Goal: Answer question/provide support: Answer question/provide support

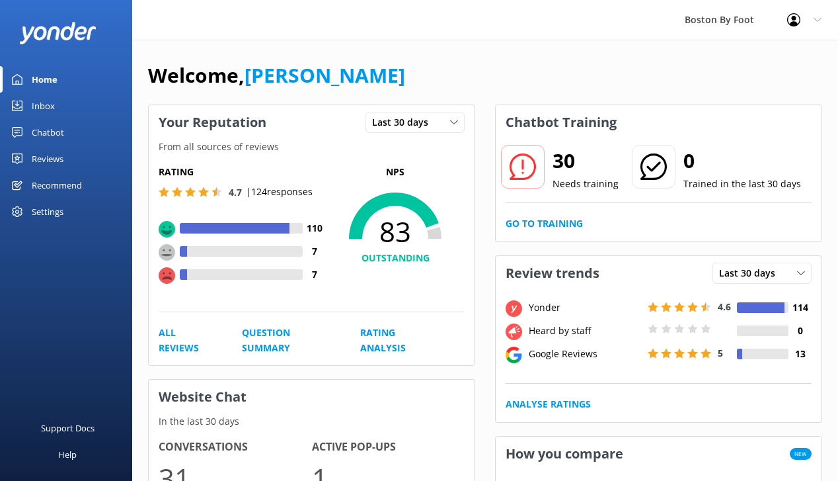
click at [69, 154] on link "Reviews" at bounding box center [66, 158] width 132 height 26
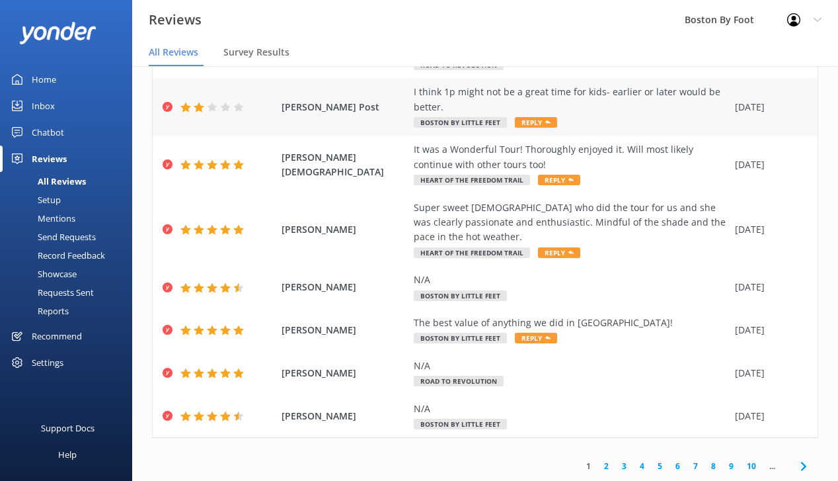
scroll to position [26, 0]
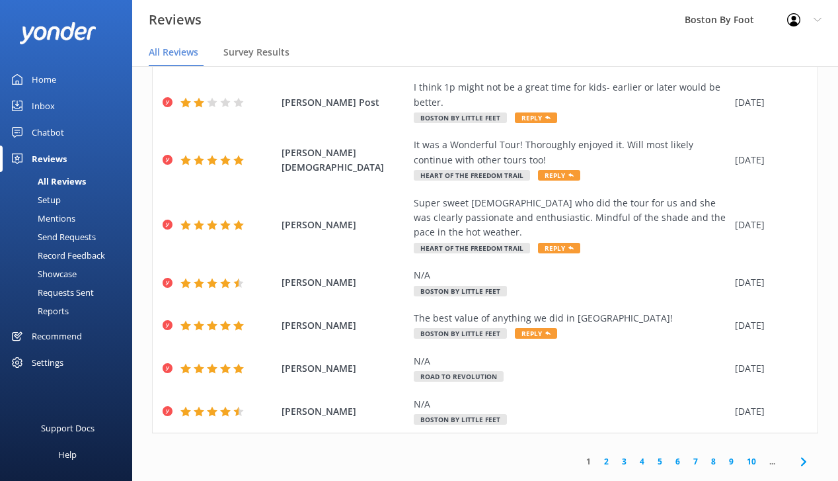
click at [605, 455] on link "2" at bounding box center [607, 461] width 18 height 13
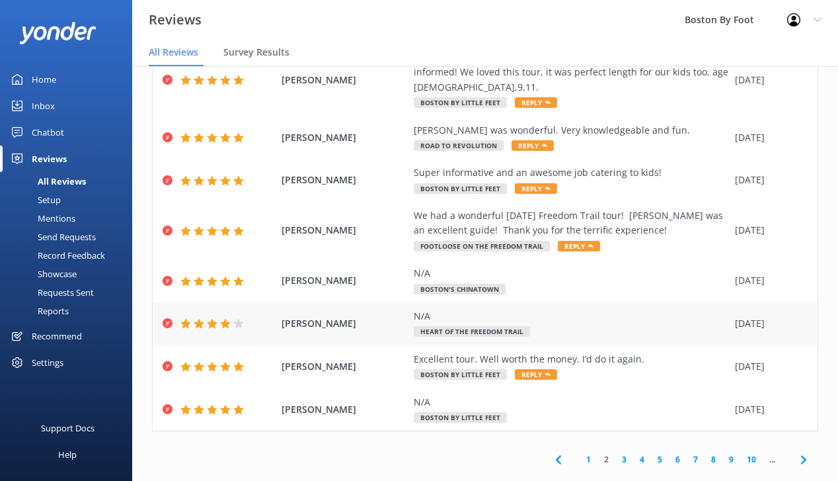
scroll to position [211, 0]
click at [623, 454] on link "3" at bounding box center [625, 460] width 18 height 13
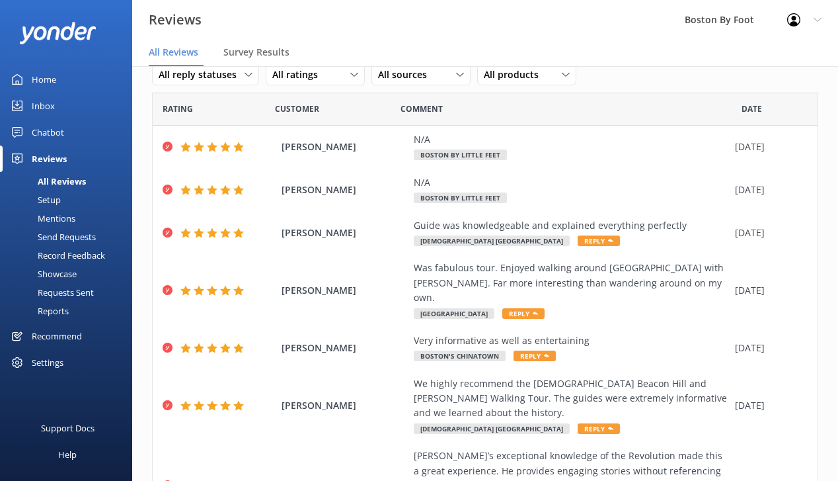
scroll to position [34, 0]
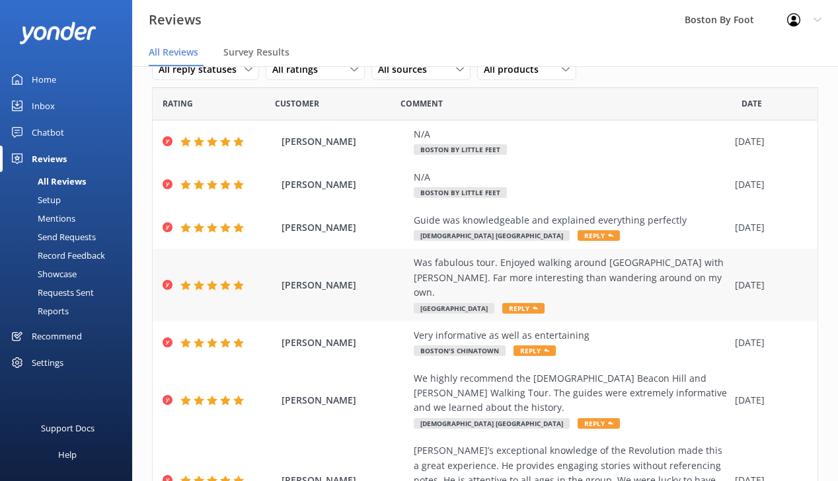
click at [606, 287] on div "Was fabulous tour. Enjoyed walking around [GEOGRAPHIC_DATA] with [PERSON_NAME].…" at bounding box center [571, 285] width 315 height 60
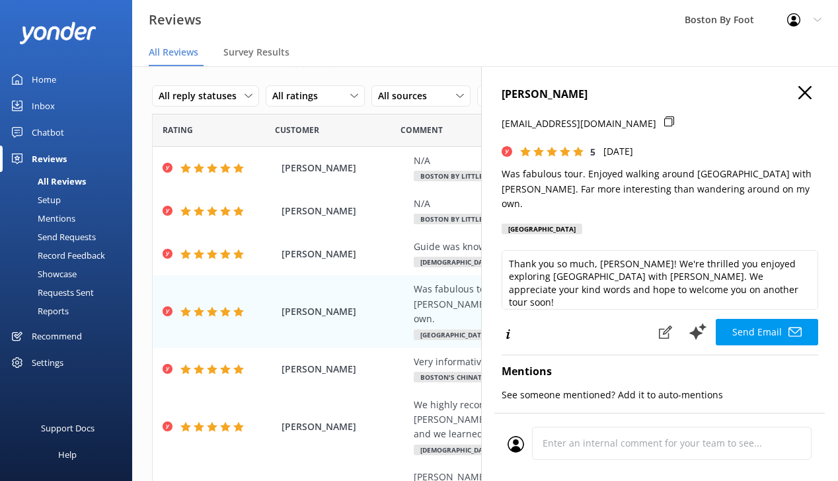
scroll to position [0, 0]
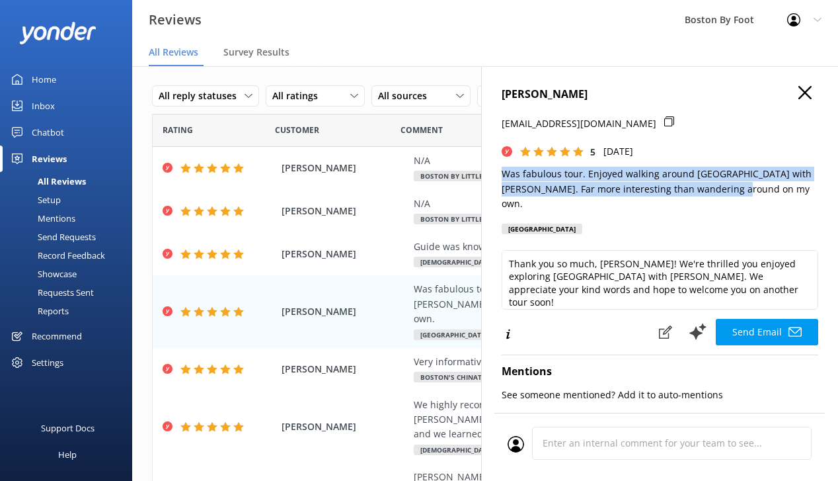
drag, startPoint x: 742, startPoint y: 188, endPoint x: 500, endPoint y: 171, distance: 241.9
click at [500, 171] on div "[PERSON_NAME] [EMAIL_ADDRESS][DOMAIN_NAME] 5 [DATE] Was fabulous tour. Enjoyed …" at bounding box center [659, 306] width 357 height 481
copy p "Was fabulous tour. Enjoyed walking around [GEOGRAPHIC_DATA] with [PERSON_NAME].…"
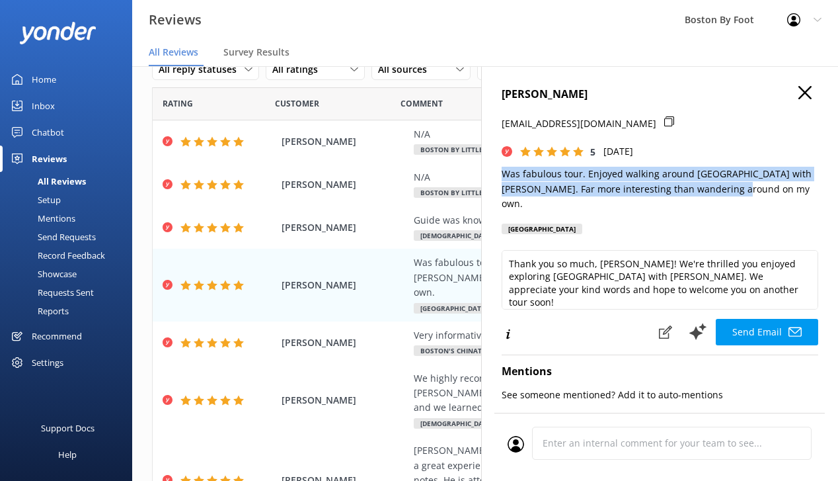
copy p "Was fabulous tour. Enjoyed walking around [GEOGRAPHIC_DATA] with [PERSON_NAME].…"
click at [804, 87] on icon at bounding box center [805, 92] width 13 height 13
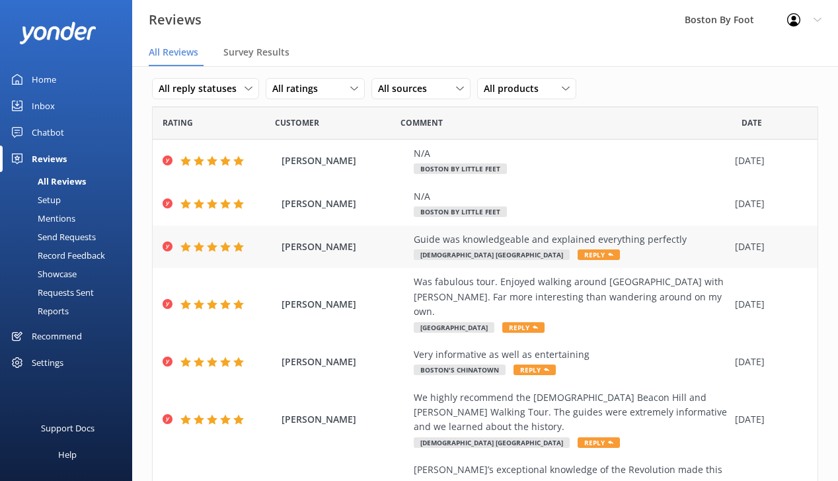
scroll to position [15, 0]
click at [627, 241] on div "Guide was knowledgeable and explained everything perfectly" at bounding box center [571, 240] width 315 height 15
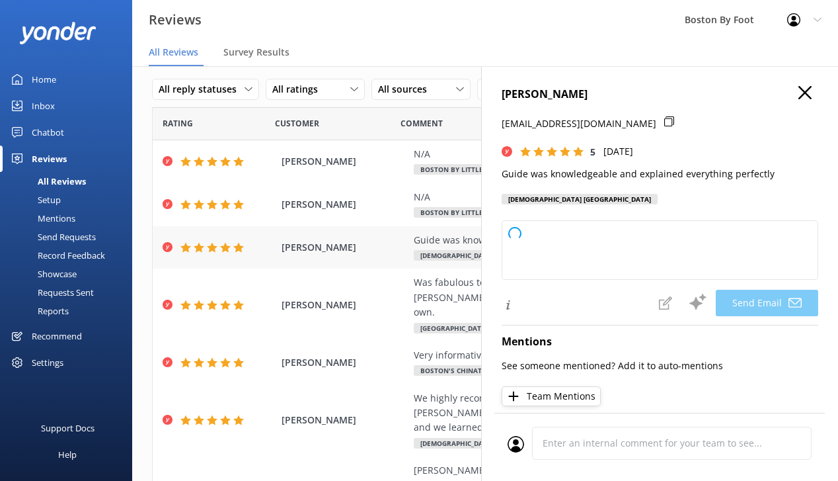
type textarea "Thank you so much for your kind words, [PERSON_NAME]! We're delighted to hear y…"
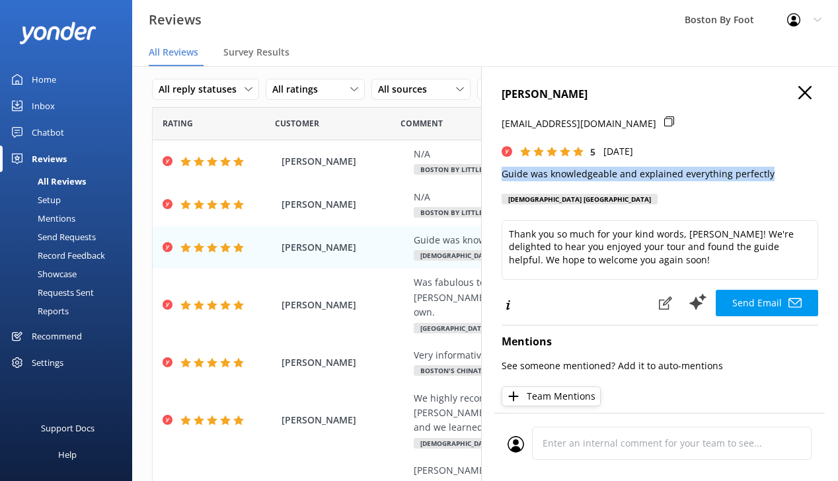
drag, startPoint x: 778, startPoint y: 173, endPoint x: 496, endPoint y: 173, distance: 281.7
click at [496, 173] on div "[PERSON_NAME] [EMAIL_ADDRESS][DOMAIN_NAME] 5 [DATE] Guide was knowledgeable and…" at bounding box center [659, 306] width 357 height 481
copy p "Guide was knowledgeable and explained everything perfectly"
click at [807, 92] on use at bounding box center [805, 92] width 13 height 13
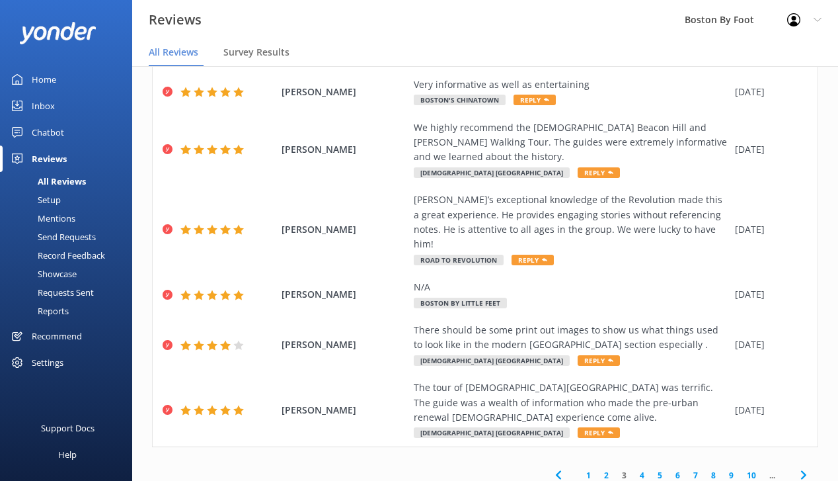
scroll to position [284, 0]
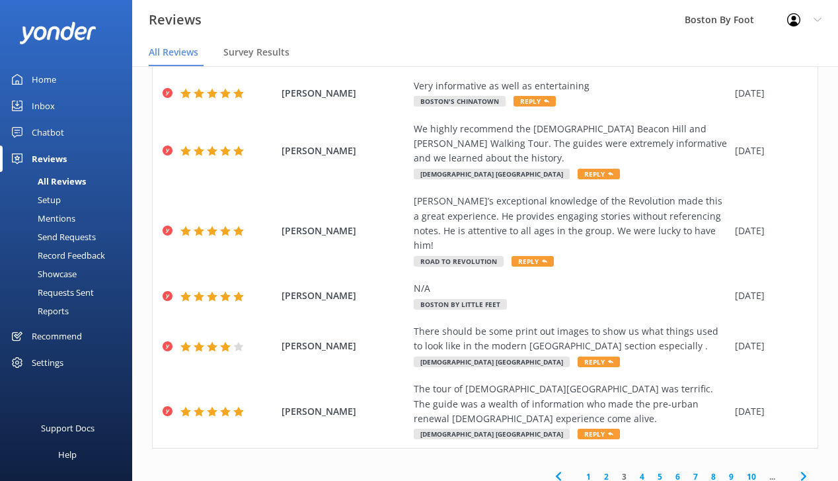
click at [606, 470] on link "2" at bounding box center [607, 476] width 18 height 13
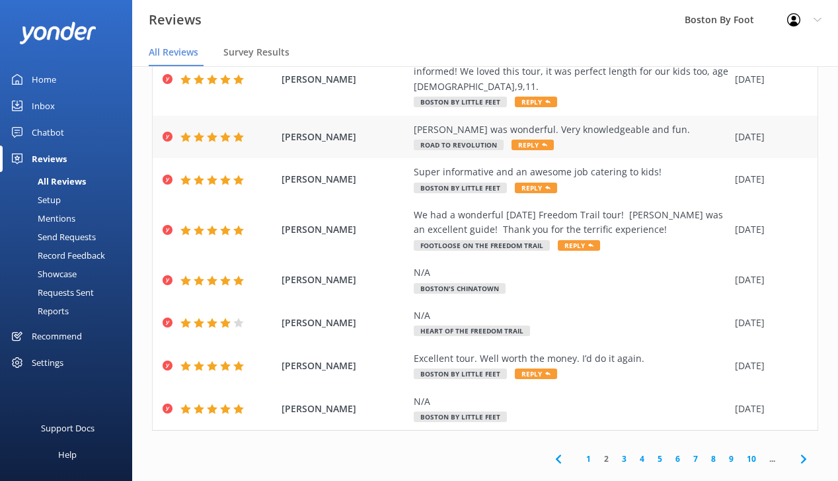
scroll to position [211, 0]
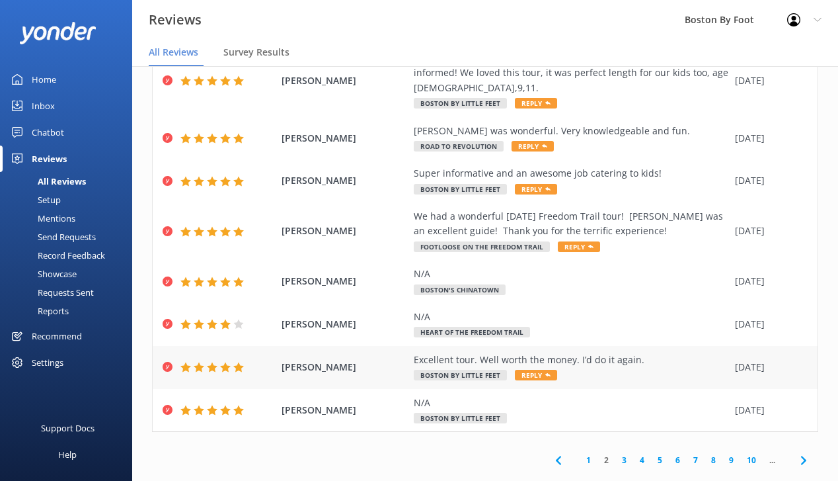
click at [606, 352] on div "Excellent tour. Well worth the money. I’d do it again." at bounding box center [571, 359] width 315 height 15
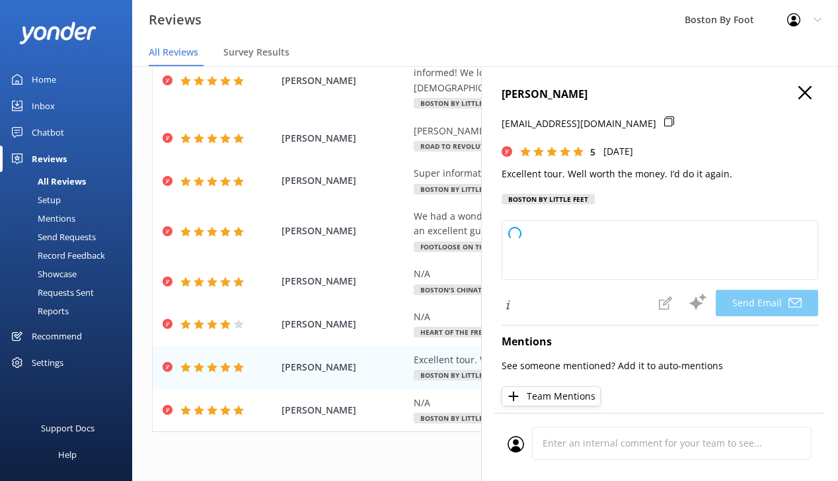
type textarea "Thank you so much, [PERSON_NAME]! We're thrilled to hear you enjoyed the tour a…"
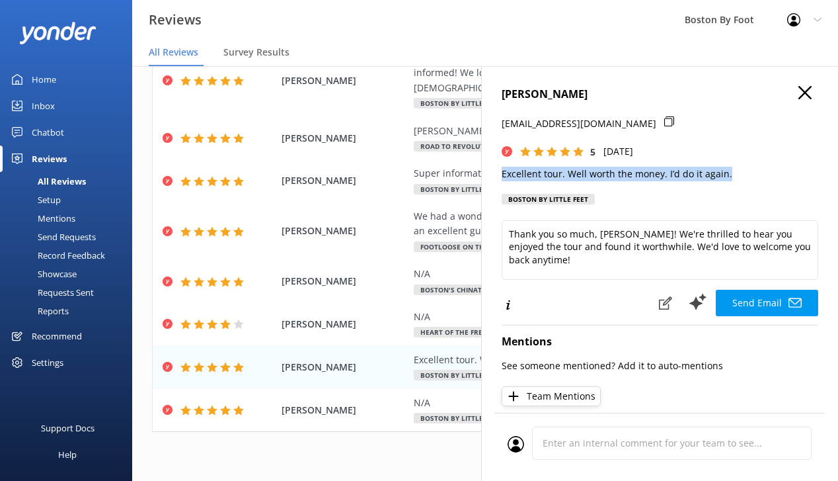
drag, startPoint x: 732, startPoint y: 175, endPoint x: 496, endPoint y: 170, distance: 236.1
click at [496, 170] on div "[PERSON_NAME] [PERSON_NAME][EMAIL_ADDRESS][DOMAIN_NAME] 5 [DATE] Excellent tour…" at bounding box center [659, 306] width 357 height 481
copy p "Excellent tour. Well worth the money. I’d do it again."
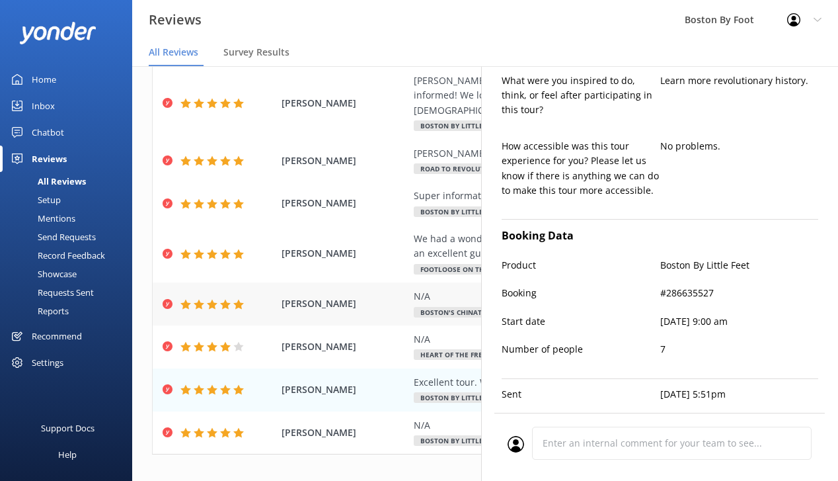
scroll to position [184, 0]
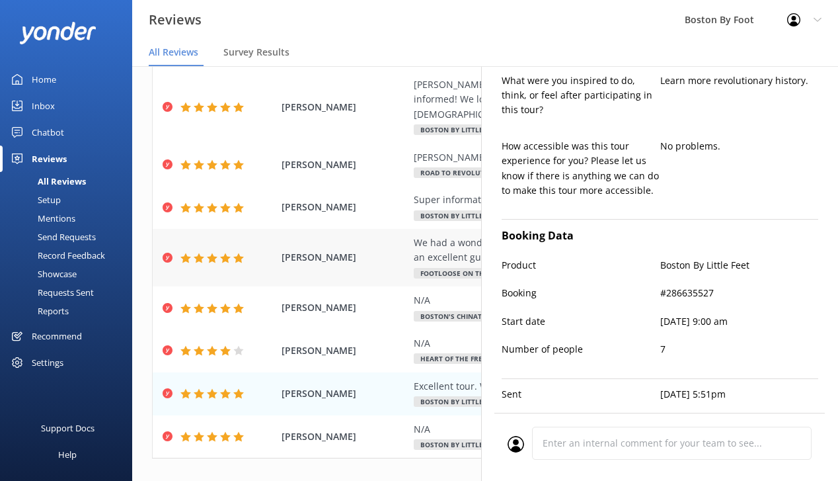
click at [433, 235] on div "We had a wonderful [DATE] Freedom Trail tour! [PERSON_NAME] was an excellent gu…" at bounding box center [571, 250] width 315 height 30
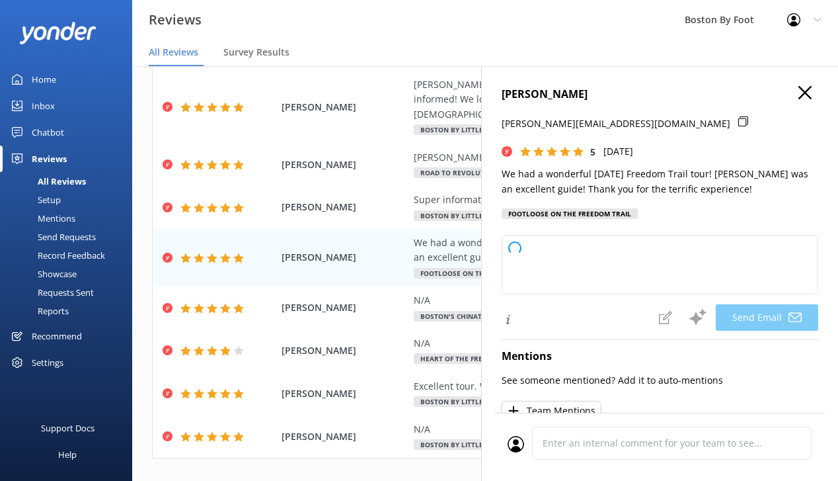
type textarea "Thank you so much, [PERSON_NAME]! We're thrilled to hear you enjoyed your [DATE…"
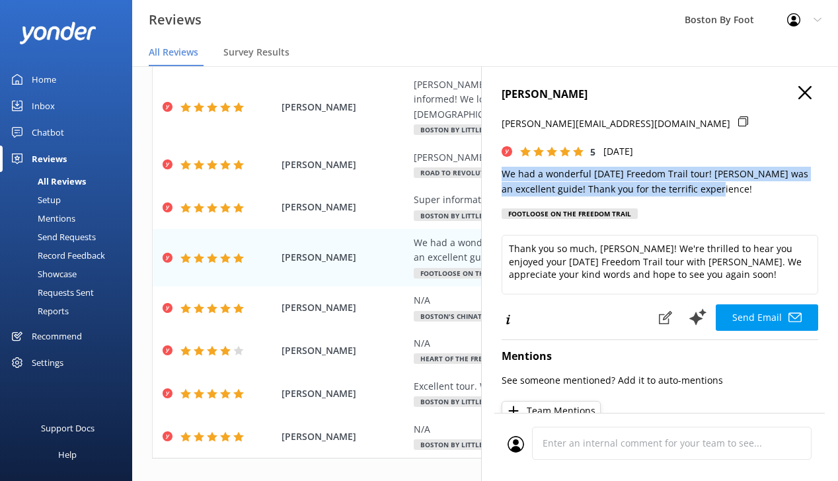
drag, startPoint x: 698, startPoint y: 188, endPoint x: 490, endPoint y: 174, distance: 208.1
click at [490, 174] on div "[PERSON_NAME] [PERSON_NAME][EMAIL_ADDRESS][DOMAIN_NAME] 5 [DATE] We had a wonde…" at bounding box center [659, 306] width 357 height 481
copy p "We had a wonderful [DATE] Freedom Trail tour! [PERSON_NAME] was an excellent gu…"
click at [807, 91] on use at bounding box center [805, 92] width 13 height 13
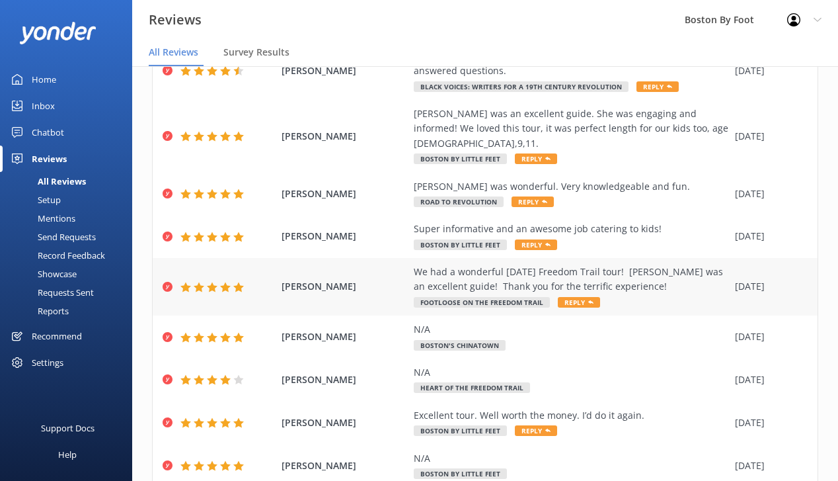
scroll to position [151, 0]
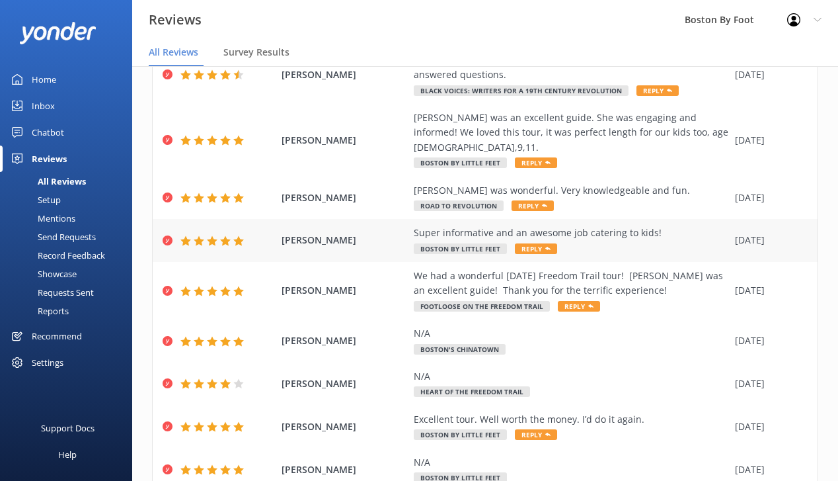
click at [617, 225] on div "Super informative and an awesome job catering to kids!" at bounding box center [571, 232] width 315 height 15
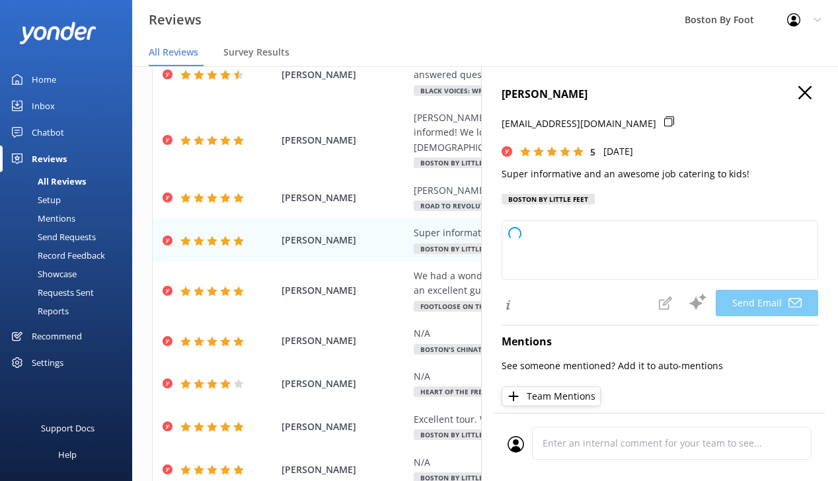
type textarea "Thank you so much, [PERSON_NAME]! We're thrilled to hear you found our program …"
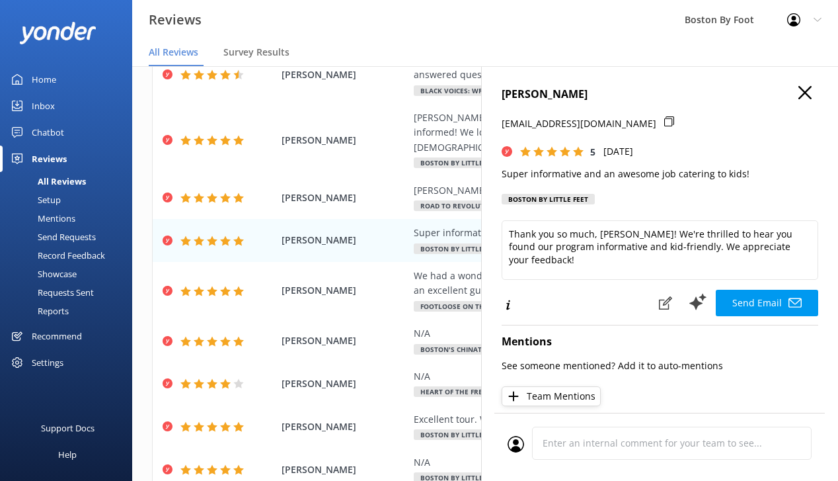
scroll to position [0, 0]
drag, startPoint x: 750, startPoint y: 168, endPoint x: 500, endPoint y: 167, distance: 249.9
click at [500, 167] on div "[PERSON_NAME] [EMAIL_ADDRESS][DOMAIN_NAME] 5 [DATE] Super informative and an aw…" at bounding box center [659, 306] width 357 height 481
copy p "Super informative and an awesome job catering to kids!"
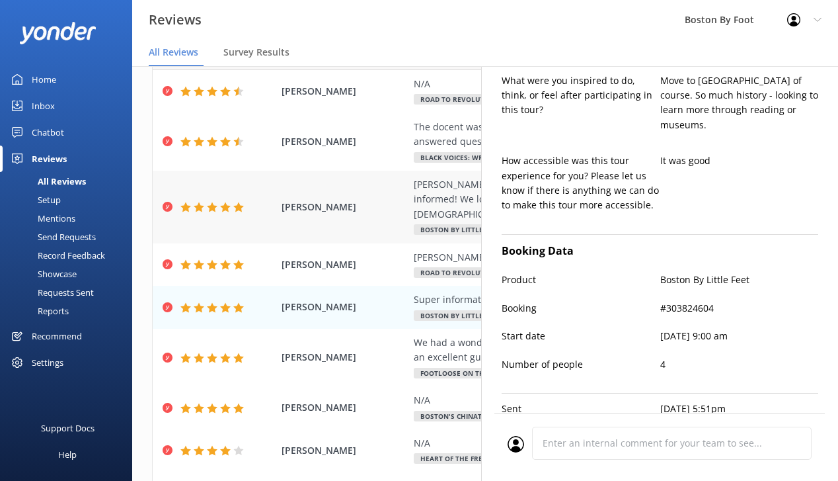
scroll to position [85, 0]
click at [380, 257] on span "[PERSON_NAME]" at bounding box center [345, 264] width 126 height 15
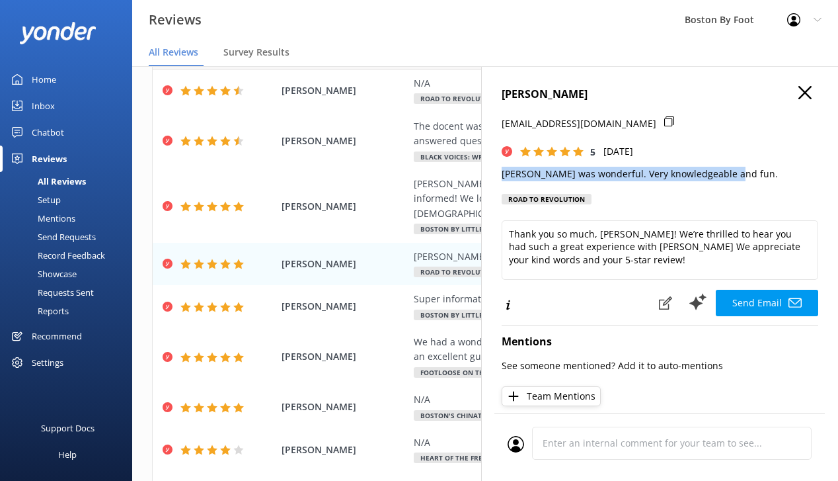
drag, startPoint x: 731, startPoint y: 173, endPoint x: 486, endPoint y: 173, distance: 245.3
click at [486, 173] on div "[PERSON_NAME] [EMAIL_ADDRESS][DOMAIN_NAME] 5 [DATE] [PERSON_NAME] was wonderful…" at bounding box center [659, 306] width 357 height 481
copy p "[PERSON_NAME] was wonderful. Very knowledgeable and fun."
click at [385, 199] on span "[PERSON_NAME]" at bounding box center [345, 206] width 126 height 15
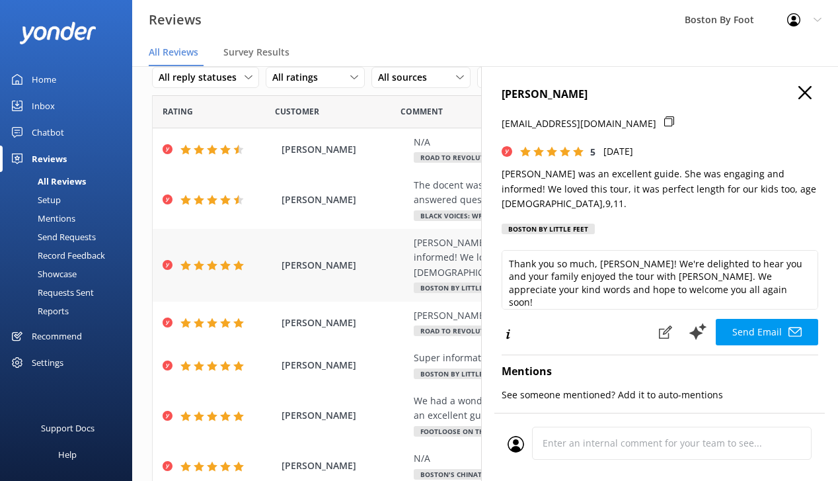
scroll to position [22, 0]
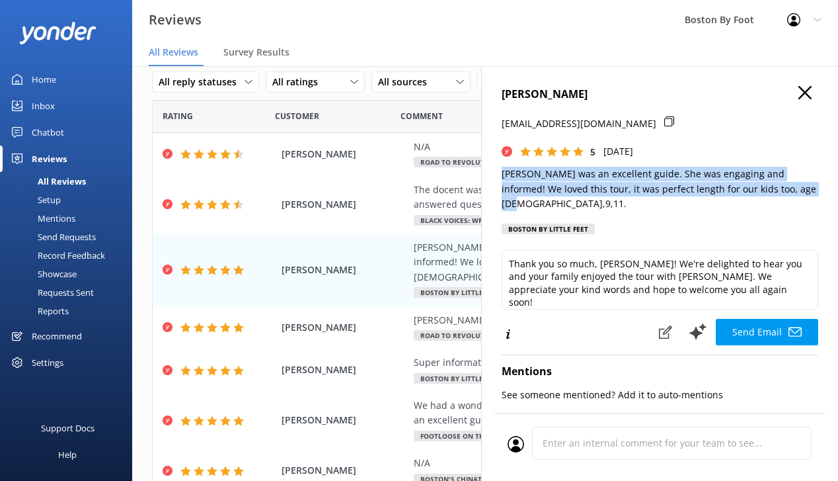
drag, startPoint x: 778, startPoint y: 188, endPoint x: 499, endPoint y: 174, distance: 278.7
click at [499, 174] on div "[PERSON_NAME] [EMAIL_ADDRESS][DOMAIN_NAME] 5 [DATE] [PERSON_NAME] was an excell…" at bounding box center [659, 306] width 357 height 481
copy p "[PERSON_NAME] was an excellent guide. She was engaging and informed! We loved t…"
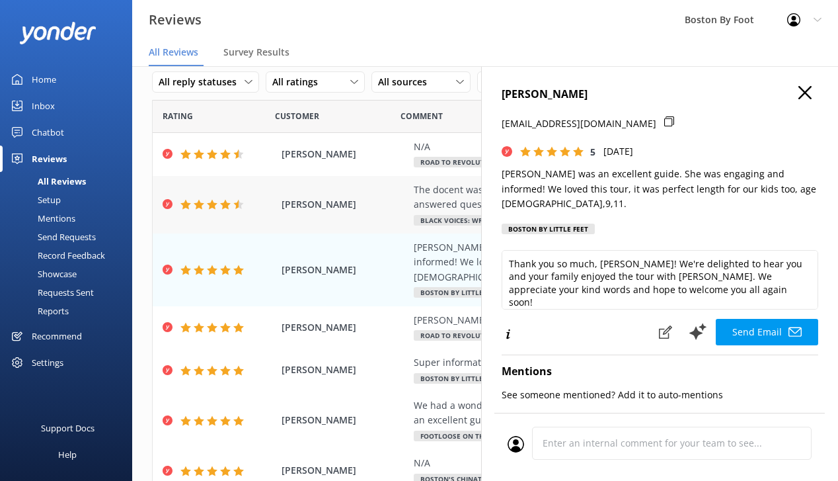
click at [376, 207] on span "[PERSON_NAME]" at bounding box center [345, 204] width 126 height 15
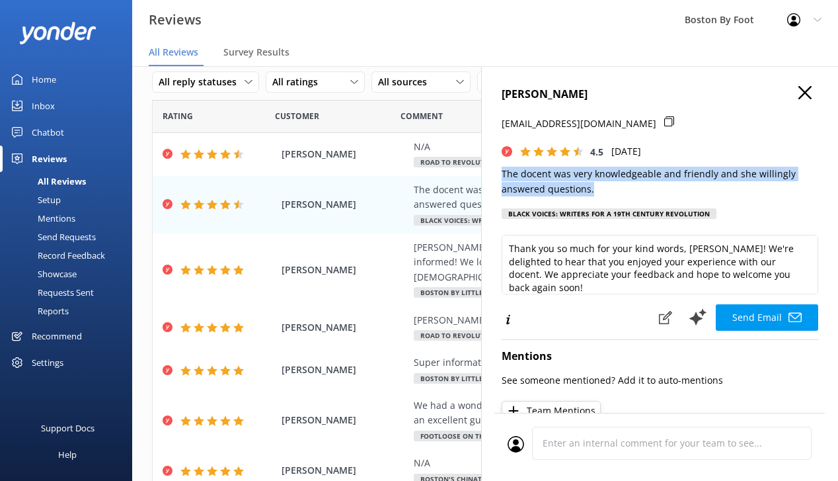
drag, startPoint x: 597, startPoint y: 185, endPoint x: 499, endPoint y: 173, distance: 98.7
click at [499, 173] on div "[PERSON_NAME] [EMAIL_ADDRESS][DOMAIN_NAME] 4.5 [DATE] The docent was very knowl…" at bounding box center [659, 306] width 357 height 481
copy p "The docent was very knowledgeable and friendly and she willingly answered quest…"
click at [809, 89] on use at bounding box center [805, 92] width 13 height 13
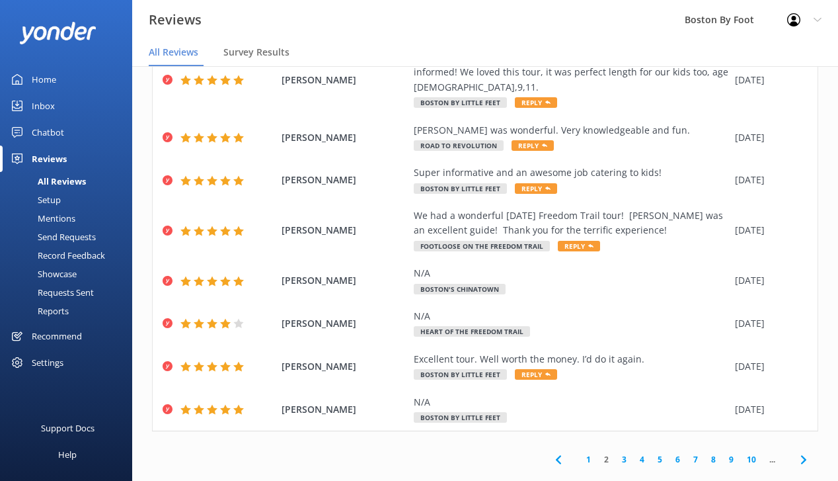
scroll to position [211, 0]
click at [588, 454] on link "1" at bounding box center [589, 460] width 18 height 13
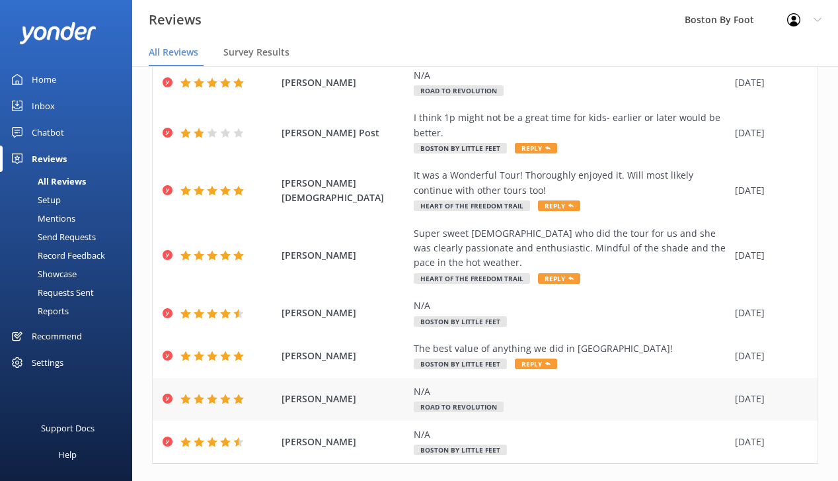
scroll to position [245, 0]
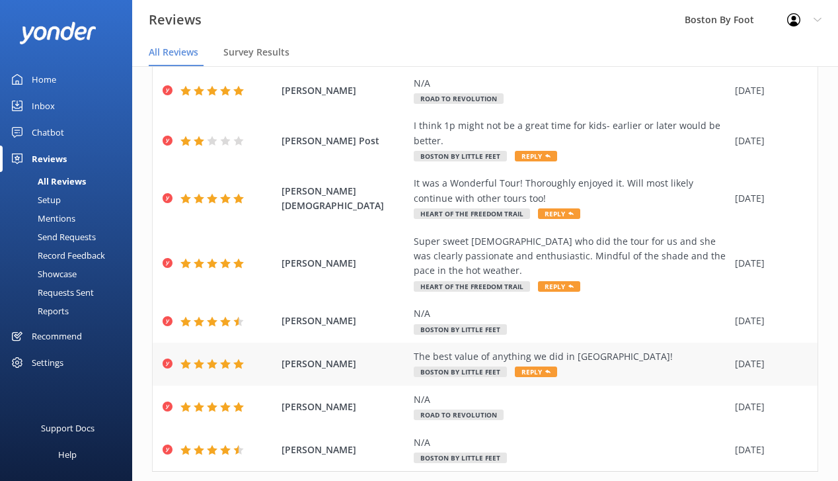
click at [602, 349] on div "The best value of anything we did in [GEOGRAPHIC_DATA]!" at bounding box center [571, 356] width 315 height 15
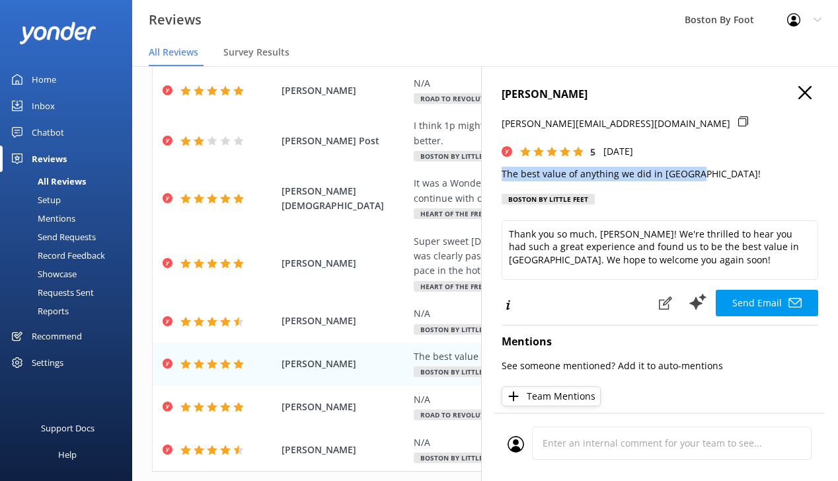
drag, startPoint x: 699, startPoint y: 173, endPoint x: 502, endPoint y: 163, distance: 197.3
click at [502, 163] on div "[PERSON_NAME] [PERSON_NAME][EMAIL_ADDRESS][DOMAIN_NAME] 5 [DATE] The best value…" at bounding box center [660, 149] width 317 height 126
copy p "The best value of anything we did in [GEOGRAPHIC_DATA]!"
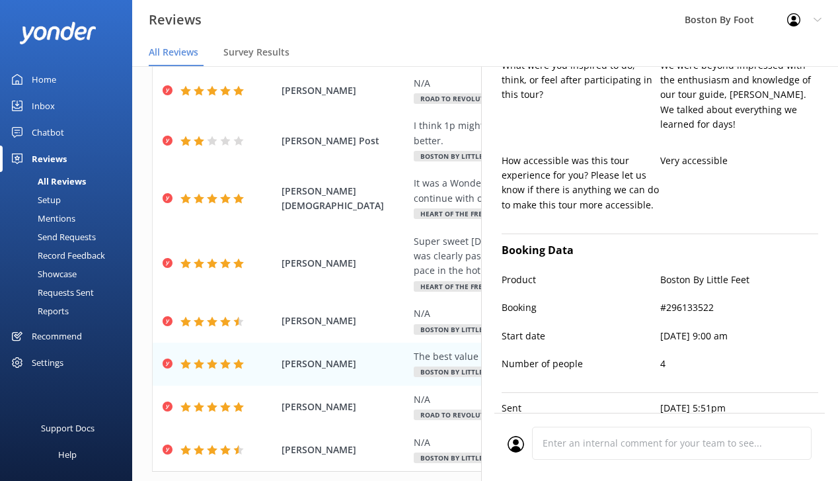
scroll to position [497, 0]
click at [389, 242] on div "[PERSON_NAME] Super sweet [DEMOGRAPHIC_DATA] who did the tour for us and she wa…" at bounding box center [485, 263] width 665 height 73
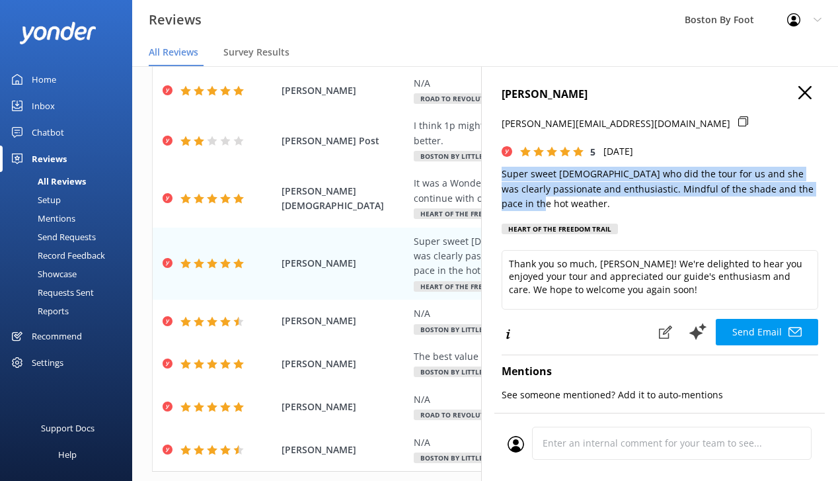
drag, startPoint x: 813, startPoint y: 186, endPoint x: 494, endPoint y: 178, distance: 319.4
click at [494, 178] on div "[PERSON_NAME] [PERSON_NAME][EMAIL_ADDRESS][DOMAIN_NAME] 5 [DATE] Super sweet [D…" at bounding box center [659, 306] width 357 height 481
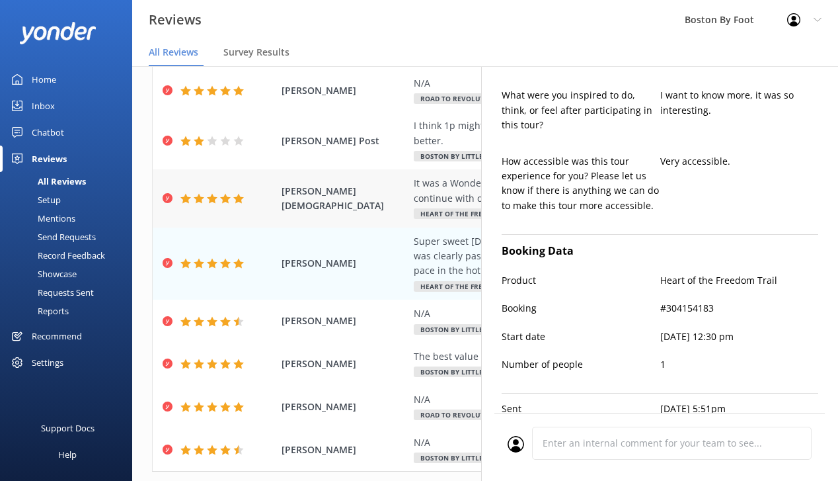
click at [383, 201] on span "[PERSON_NAME][DEMOGRAPHIC_DATA]" at bounding box center [345, 199] width 126 height 30
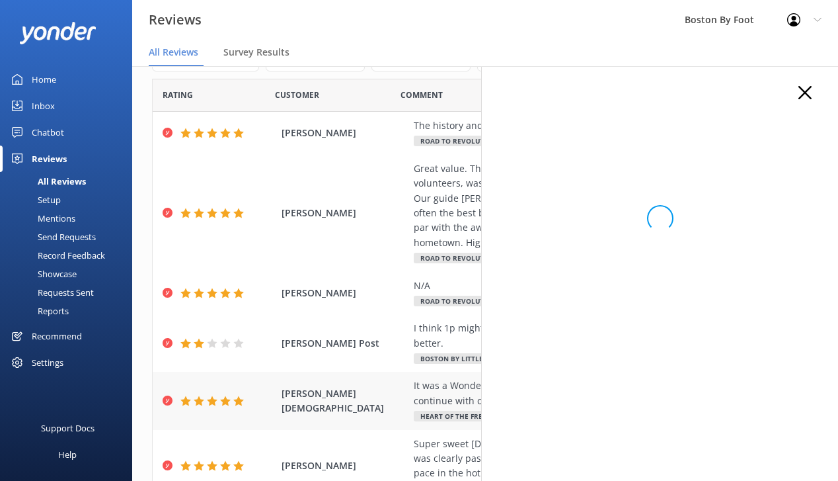
scroll to position [38, 0]
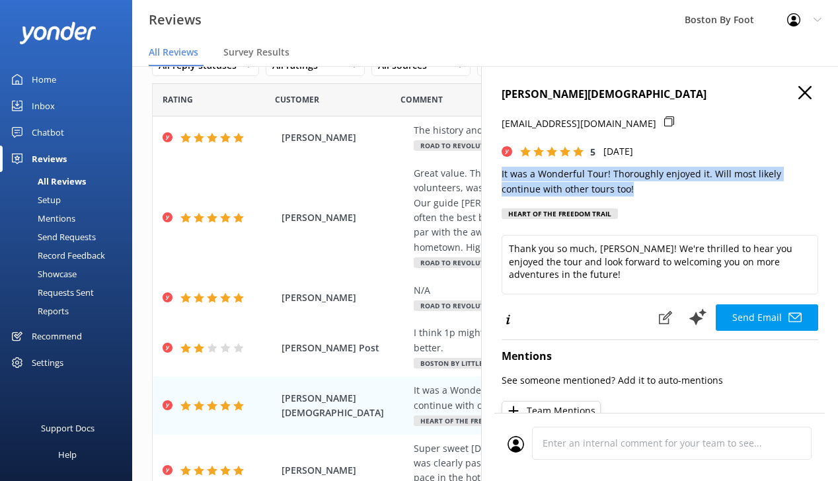
drag, startPoint x: 602, startPoint y: 187, endPoint x: 501, endPoint y: 169, distance: 102.8
click at [501, 169] on div "[PERSON_NAME][DEMOGRAPHIC_DATA] [EMAIL_ADDRESS][DOMAIN_NAME] 5 [DATE] It was a …" at bounding box center [659, 306] width 357 height 481
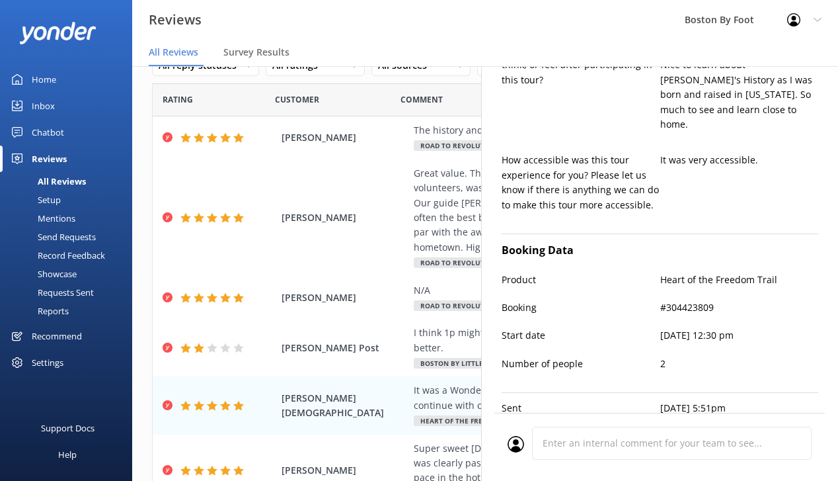
scroll to position [526, 0]
click at [366, 240] on div "[PERSON_NAME] Great value. This tour, by a non-profit organization whose guides…" at bounding box center [485, 217] width 665 height 117
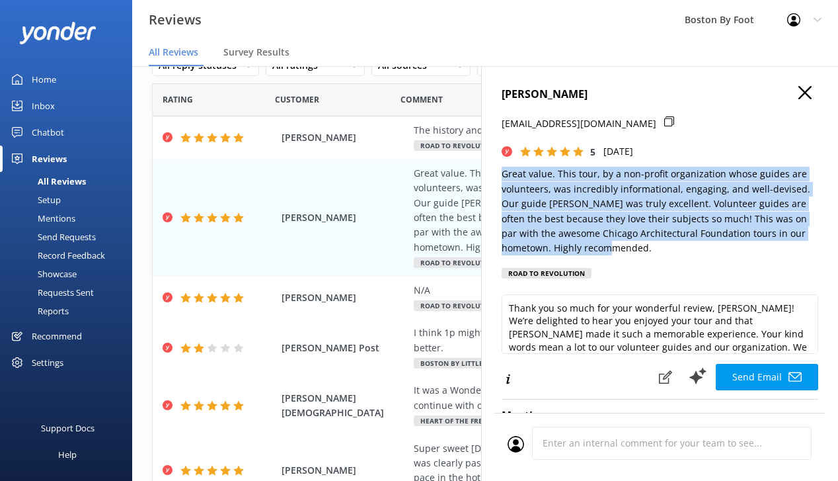
drag, startPoint x: 598, startPoint y: 243, endPoint x: 502, endPoint y: 178, distance: 116.6
click at [502, 178] on p "Great value. This tour, by a non-profit organization whose guides are volunteer…" at bounding box center [660, 211] width 317 height 89
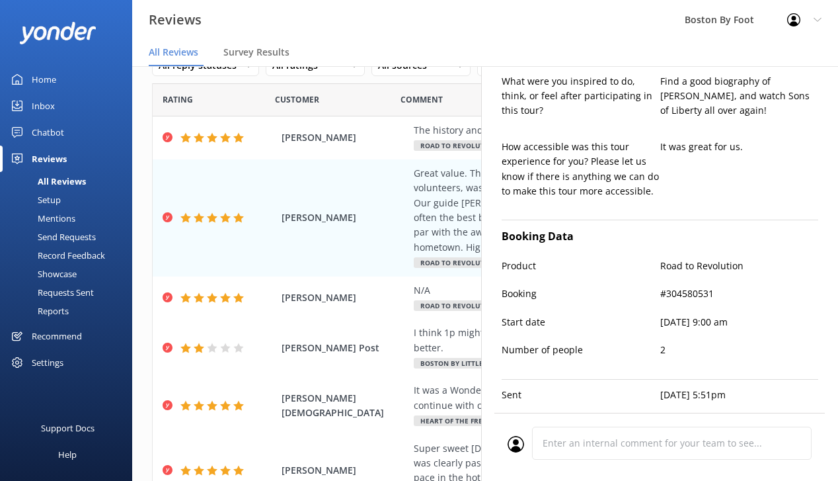
scroll to position [555, 0]
click at [374, 142] on span "[PERSON_NAME]" at bounding box center [345, 137] width 126 height 15
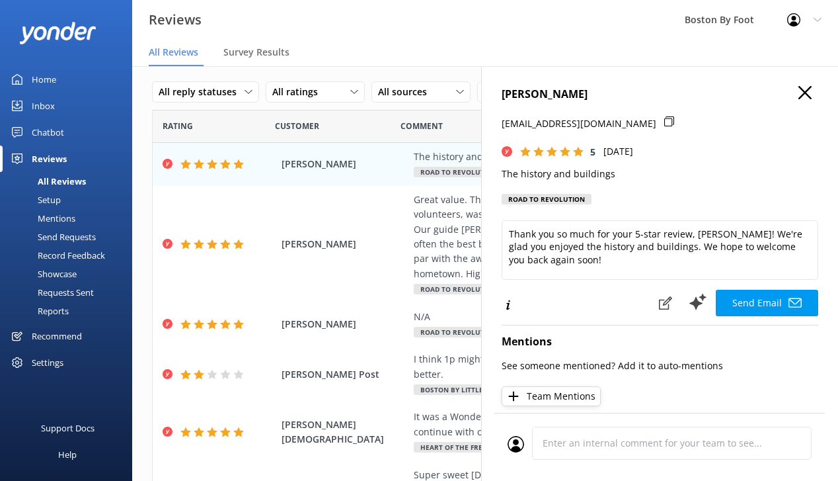
scroll to position [0, 0]
click at [801, 93] on icon at bounding box center [805, 92] width 13 height 13
